Goal: Task Accomplishment & Management: Use online tool/utility

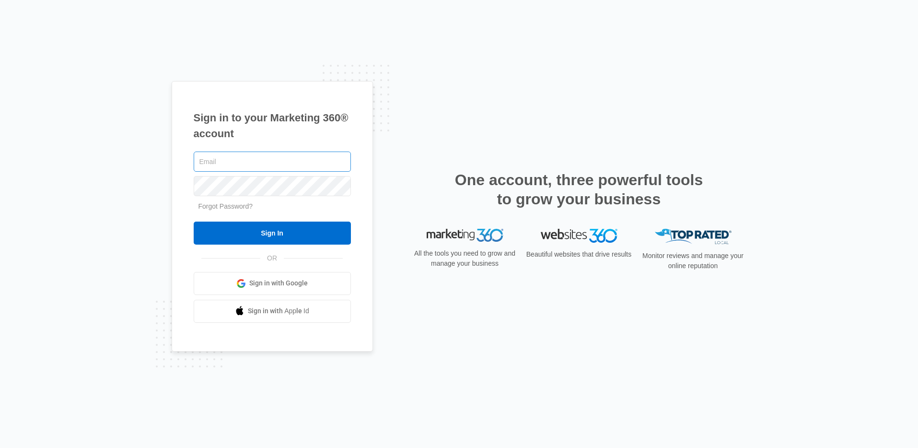
click at [227, 154] on input "text" at bounding box center [272, 161] width 157 height 20
type input "[PERSON_NAME][EMAIL_ADDRESS][PERSON_NAME][DOMAIN_NAME]"
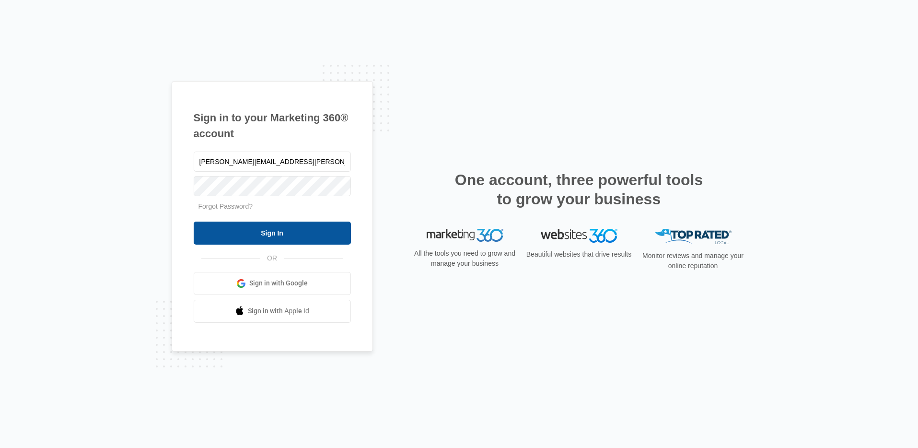
click at [233, 234] on input "Sign In" at bounding box center [272, 232] width 157 height 23
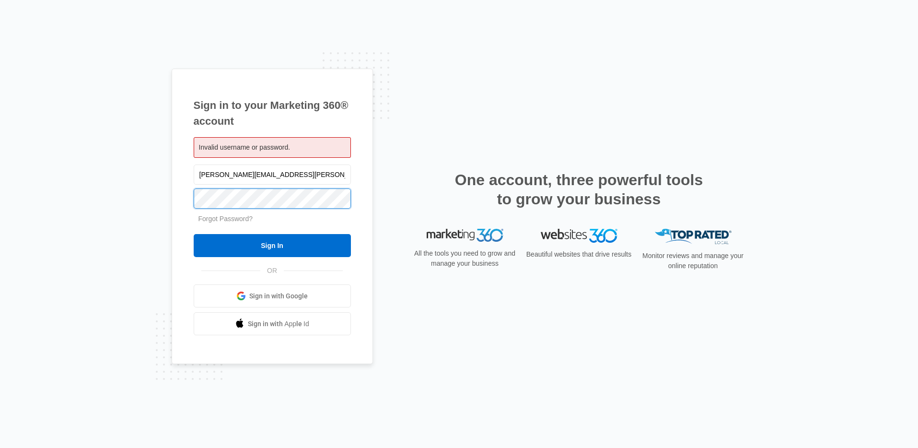
click at [194, 234] on input "Sign In" at bounding box center [272, 245] width 157 height 23
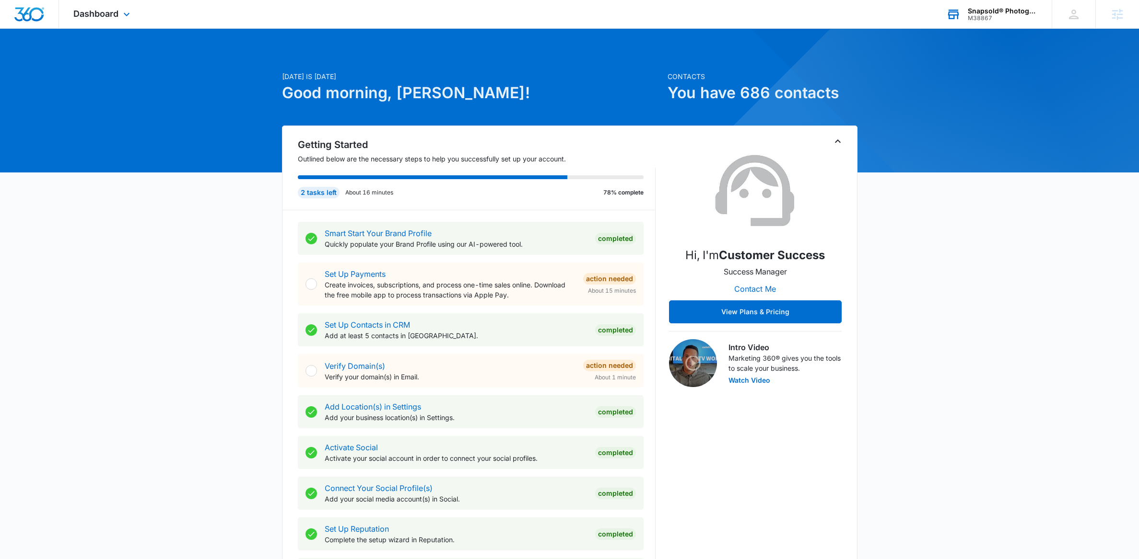
click at [997, 20] on div "M38867" at bounding box center [1002, 18] width 70 height 7
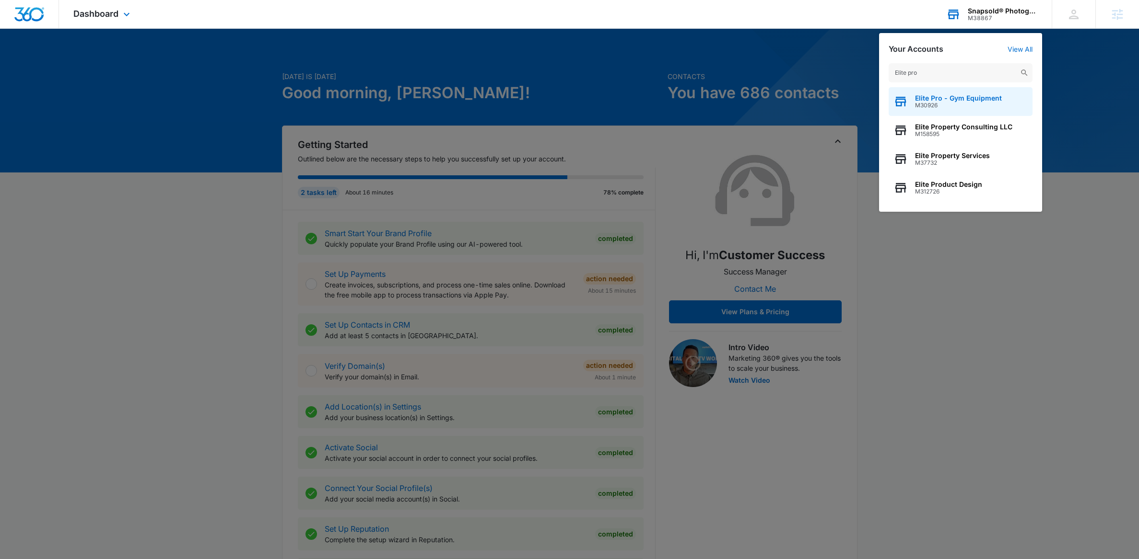
type input "Elite pro"
click at [958, 108] on span "M30926" at bounding box center [958, 105] width 87 height 7
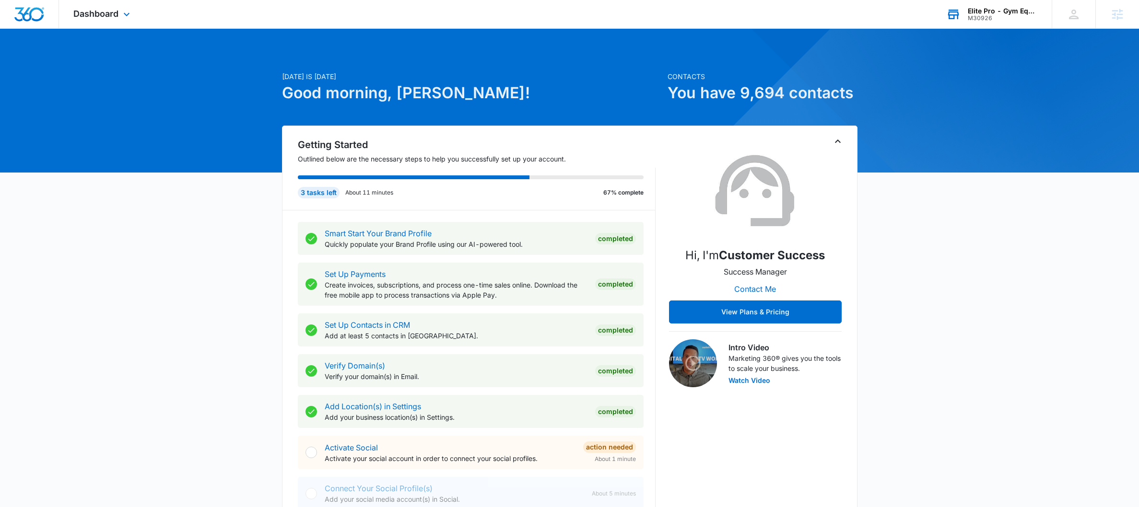
click at [1002, 20] on div "M30926" at bounding box center [1002, 18] width 70 height 7
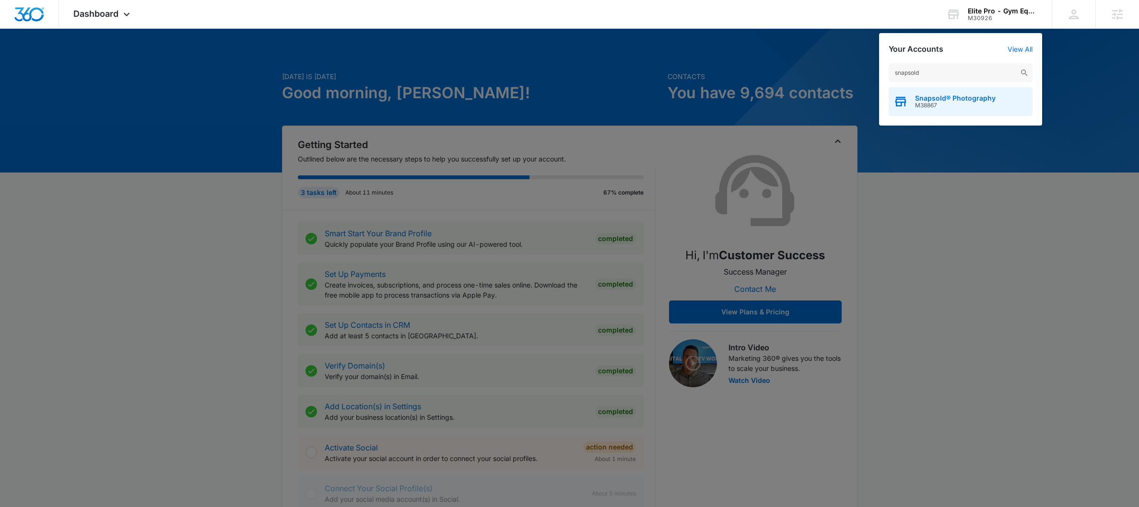
type input "snapsold"
click at [962, 109] on div "Snapsold® Photography M38867" at bounding box center [960, 101] width 144 height 29
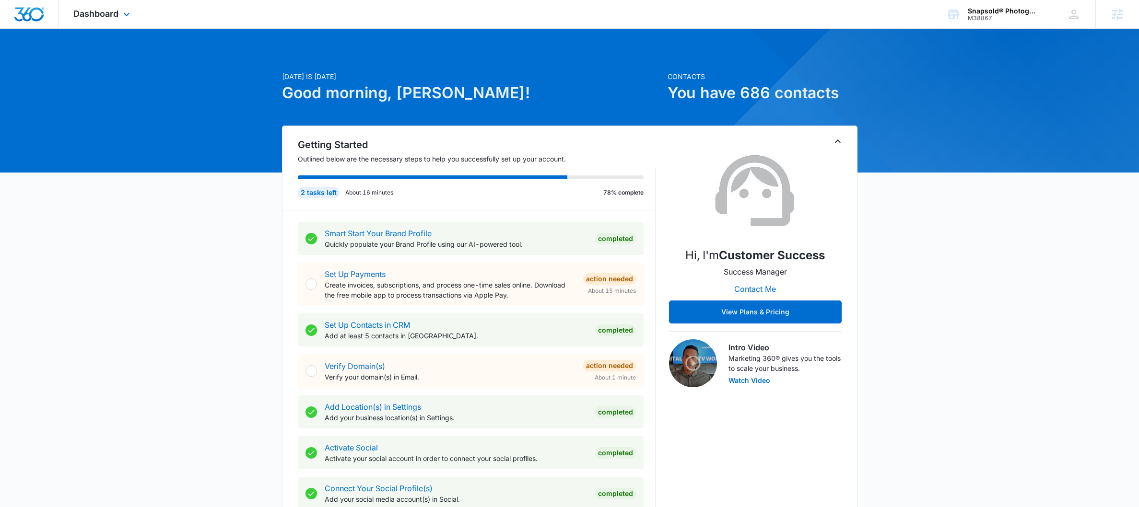
click at [94, 19] on div "Dashboard Apps Reputation Forms CRM Email Social Payments POS Content Ads Intel…" at bounding box center [103, 14] width 88 height 28
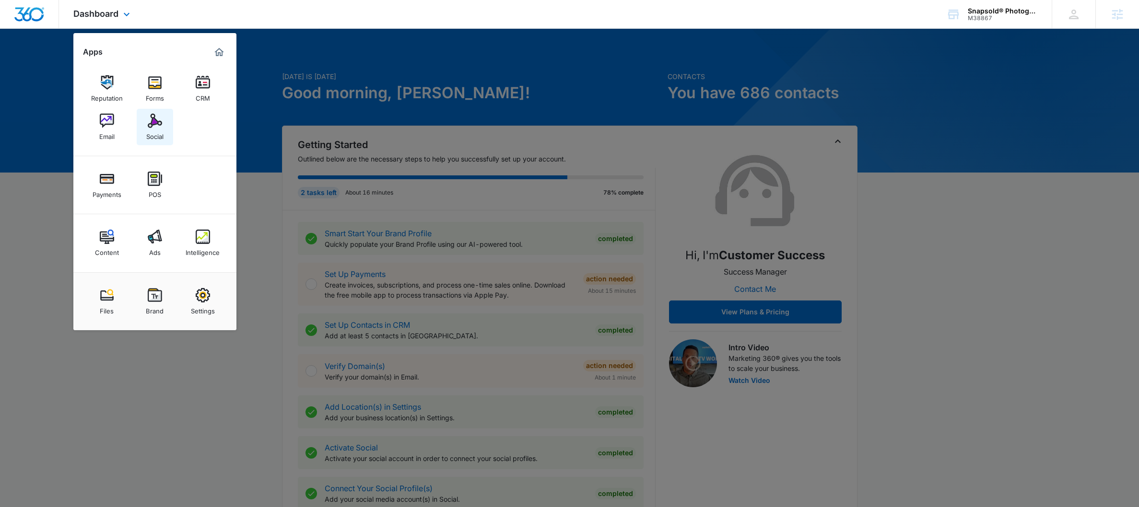
click at [159, 133] on div "Social" at bounding box center [154, 134] width 17 height 12
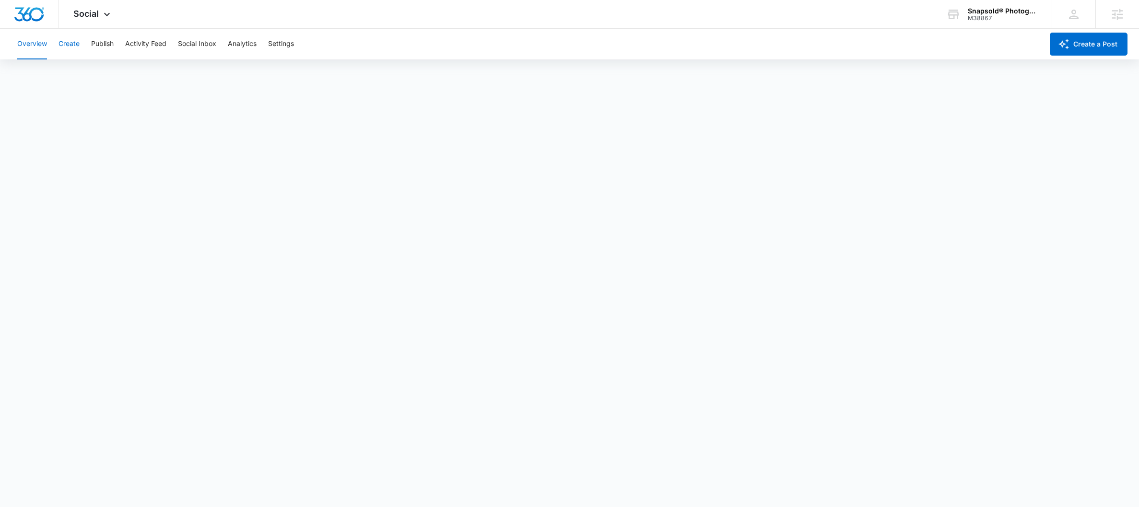
click at [72, 49] on button "Create" at bounding box center [68, 44] width 21 height 31
click at [108, 81] on button "Approvals" at bounding box center [94, 73] width 32 height 27
